Goal: Communication & Community: Connect with others

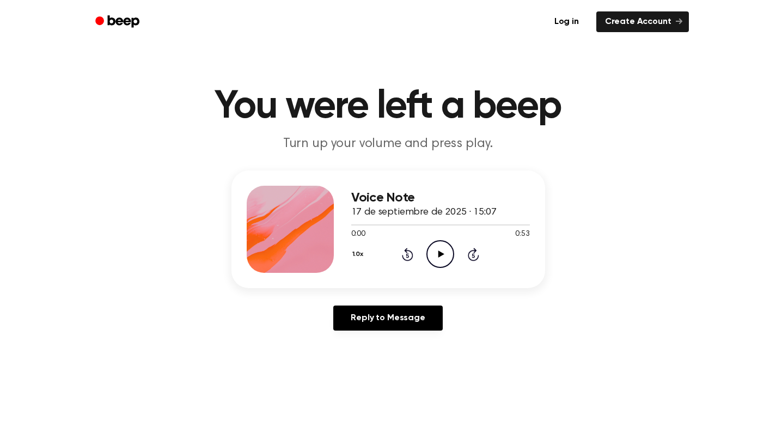
click at [456, 255] on div "1.0x Rewind 5 seconds Play Audio Skip 5 seconds" at bounding box center [440, 254] width 179 height 28
click at [453, 255] on icon "Play Audio" at bounding box center [440, 254] width 28 height 28
click at [426, 318] on link "Reply to Message" at bounding box center [387, 318] width 109 height 25
click at [445, 252] on icon "Play Audio" at bounding box center [440, 254] width 28 height 28
click at [641, 344] on main "You were left a beep Turn up your volume and press play. Voice Note 17 de septi…" at bounding box center [388, 336] width 776 height 672
